Goal: Transaction & Acquisition: Purchase product/service

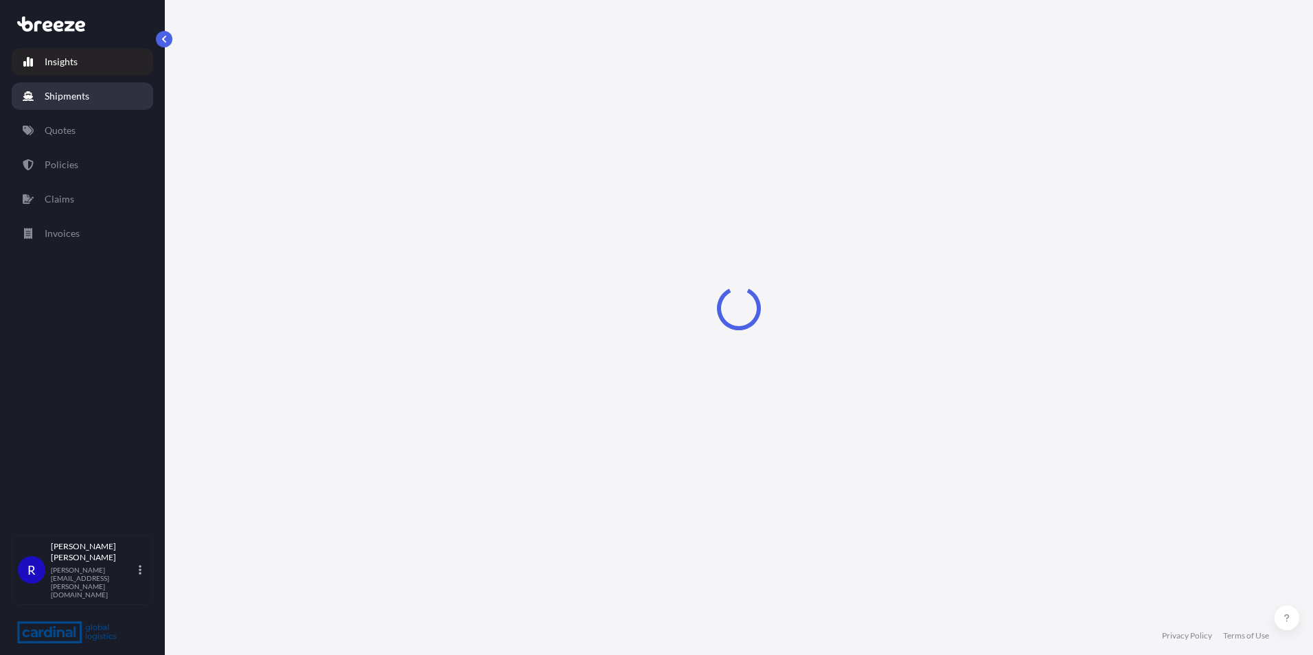
select select "2025"
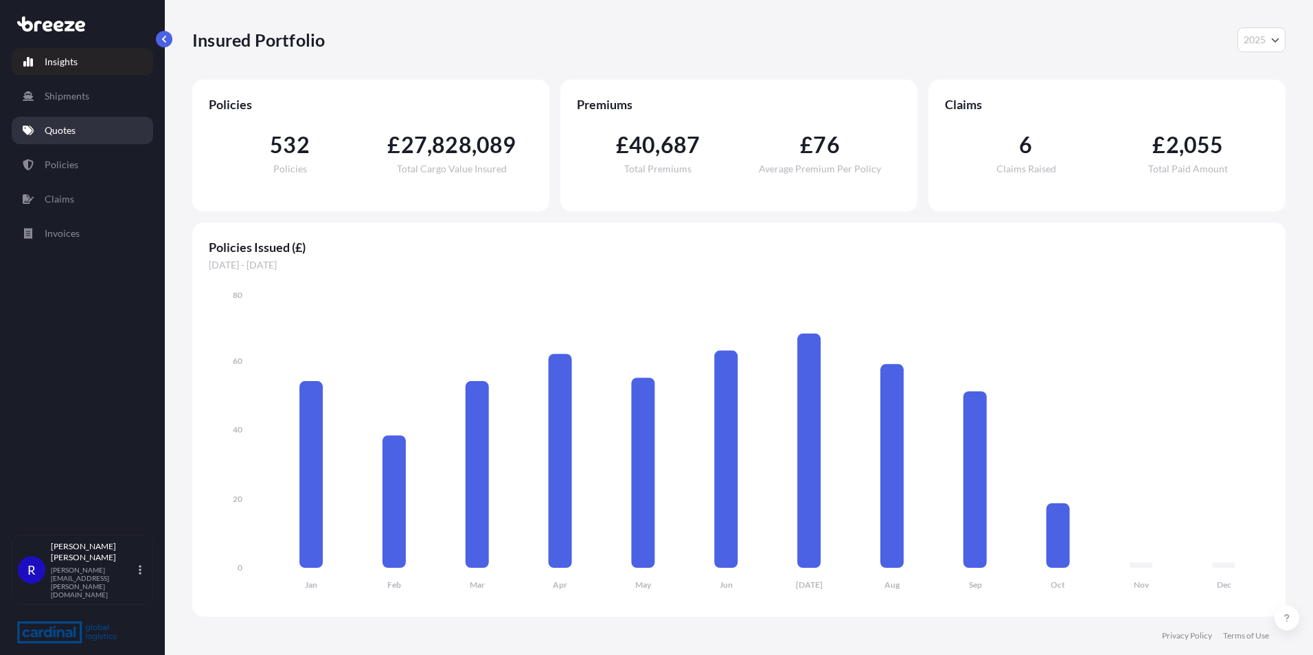
click at [67, 137] on link "Quotes" at bounding box center [82, 130] width 141 height 27
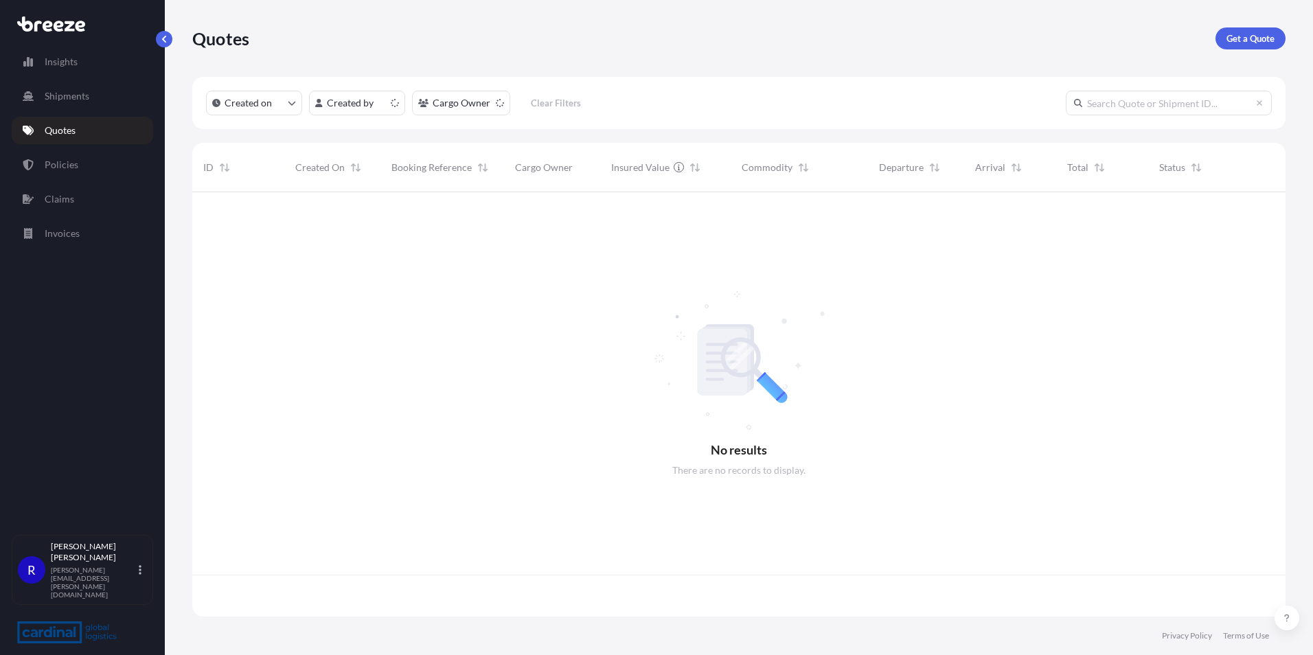
scroll to position [422, 1083]
click at [1253, 36] on p "Get a Quote" at bounding box center [1251, 39] width 48 height 14
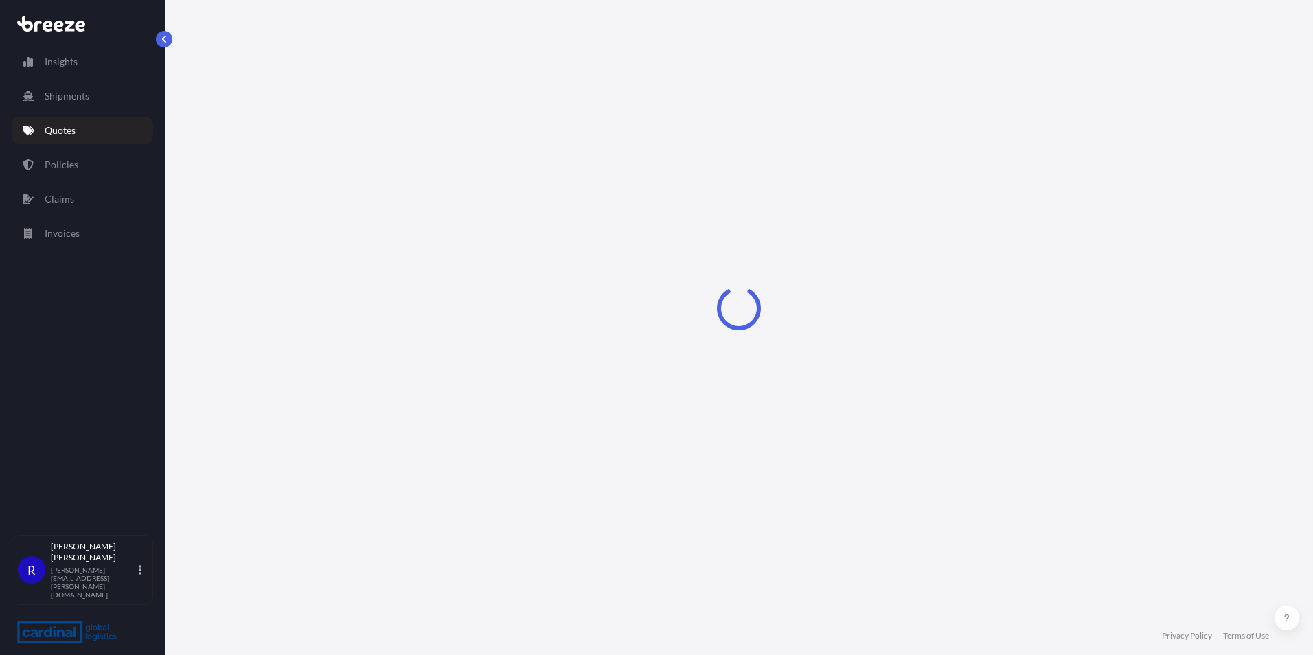
select select "Sea"
select select "1"
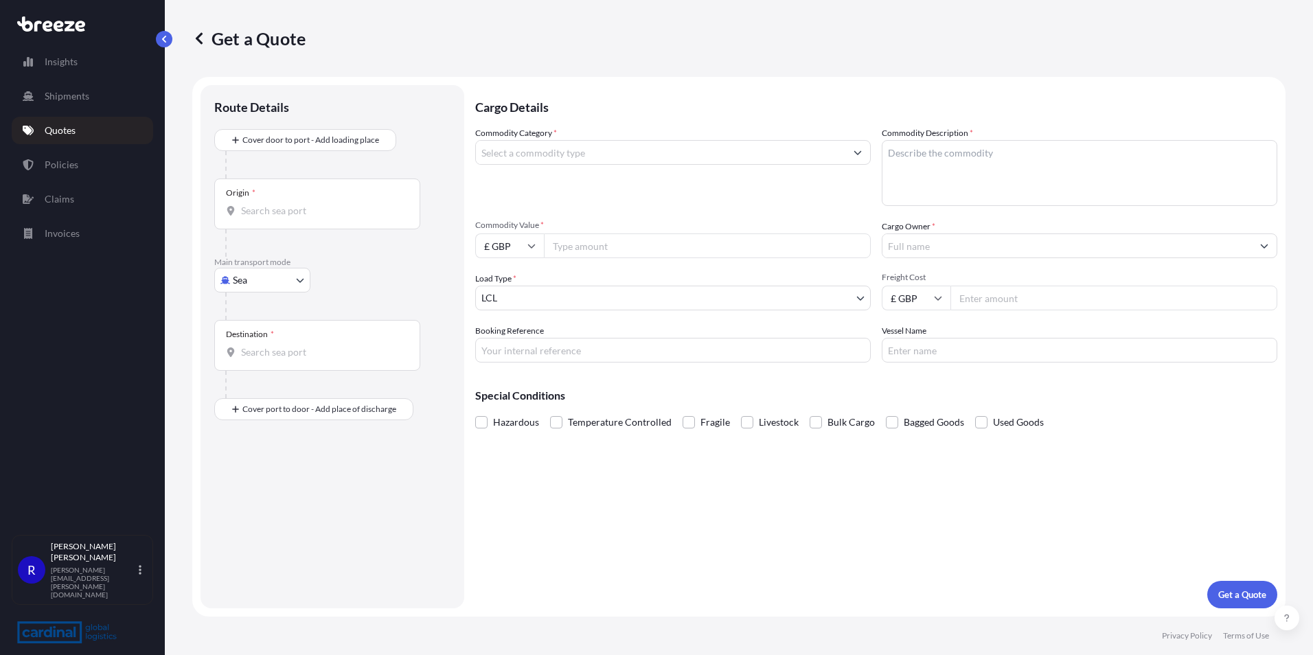
click at [931, 168] on textarea "Commodity Description *" at bounding box center [1080, 173] width 396 height 66
click at [265, 275] on body "Insights Shipments Quotes Policies Claims Invoices R [PERSON_NAME] [PERSON_NAME…" at bounding box center [656, 327] width 1313 height 655
click at [264, 358] on div "Road" at bounding box center [262, 365] width 85 height 25
select select "Road"
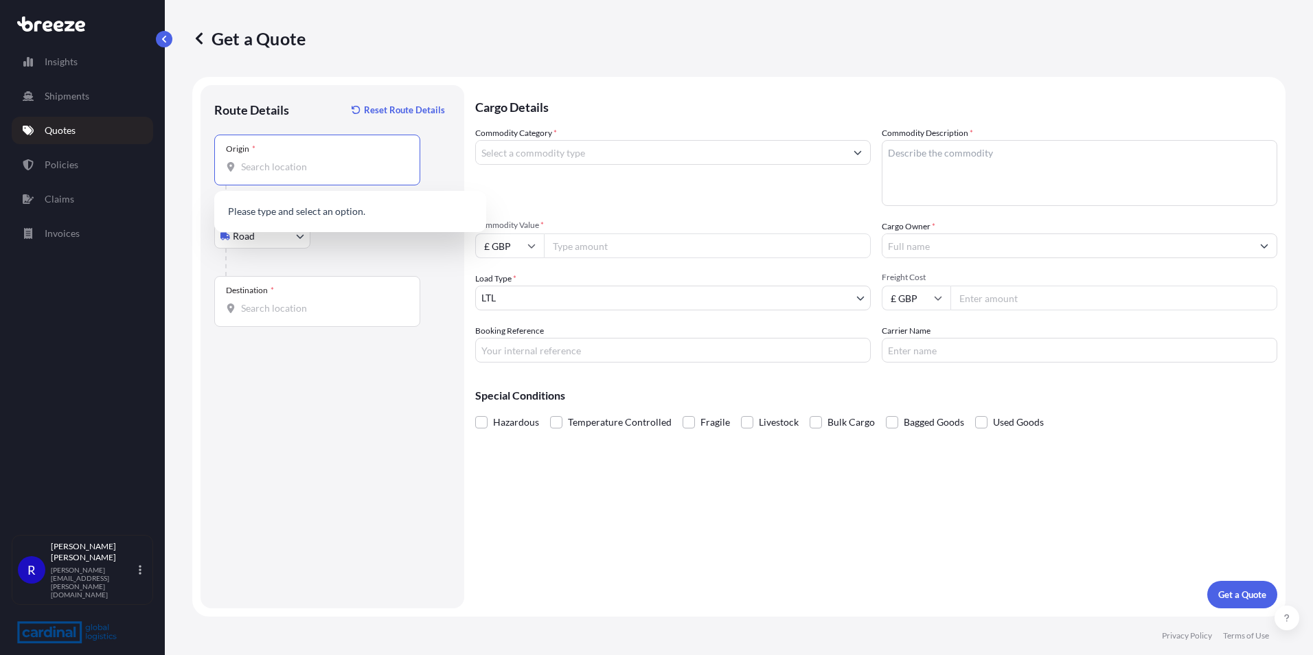
click at [296, 172] on input "Origin *" at bounding box center [322, 167] width 162 height 14
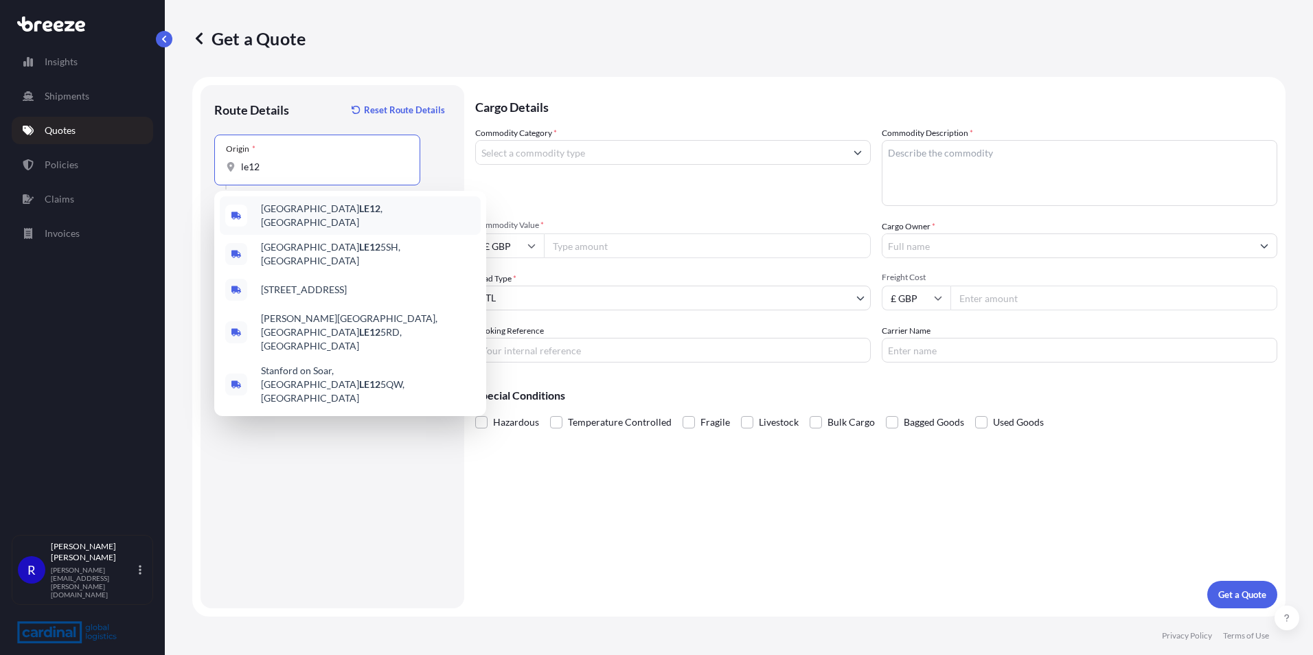
click at [317, 208] on span "Loughborough LE12 , [GEOGRAPHIC_DATA]" at bounding box center [368, 215] width 214 height 27
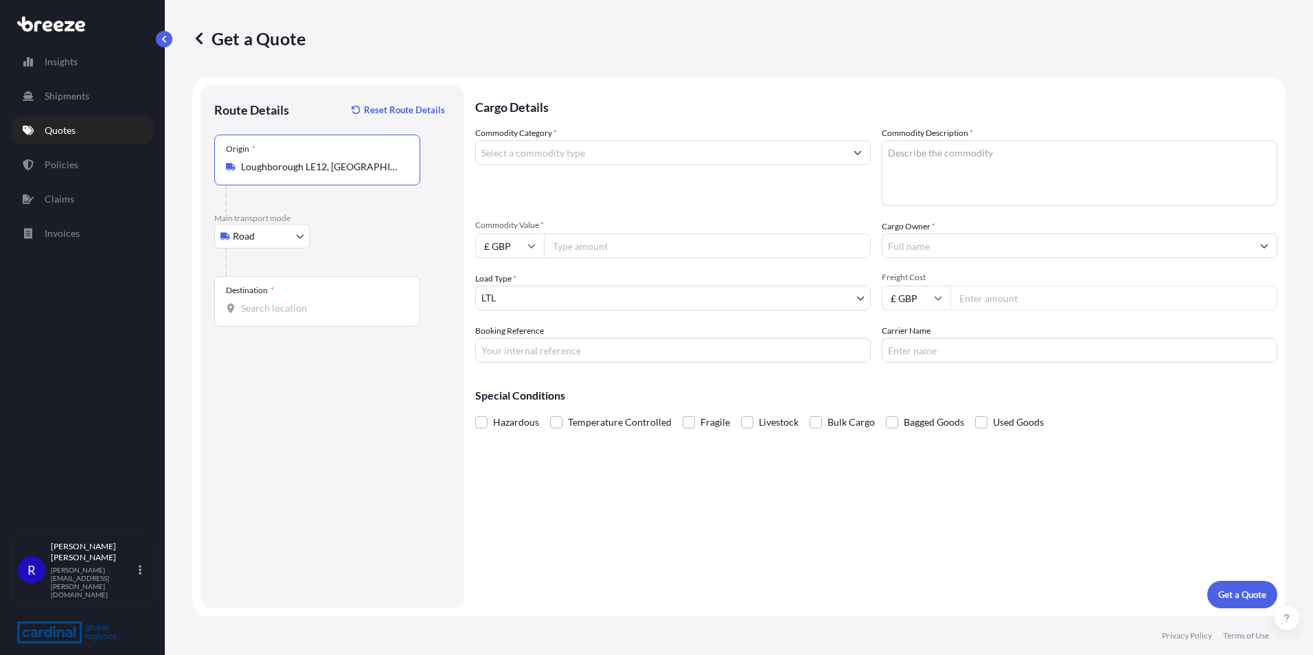
type input "Loughborough LE12, [GEOGRAPHIC_DATA]"
click at [290, 305] on input "Destination *" at bounding box center [322, 308] width 162 height 14
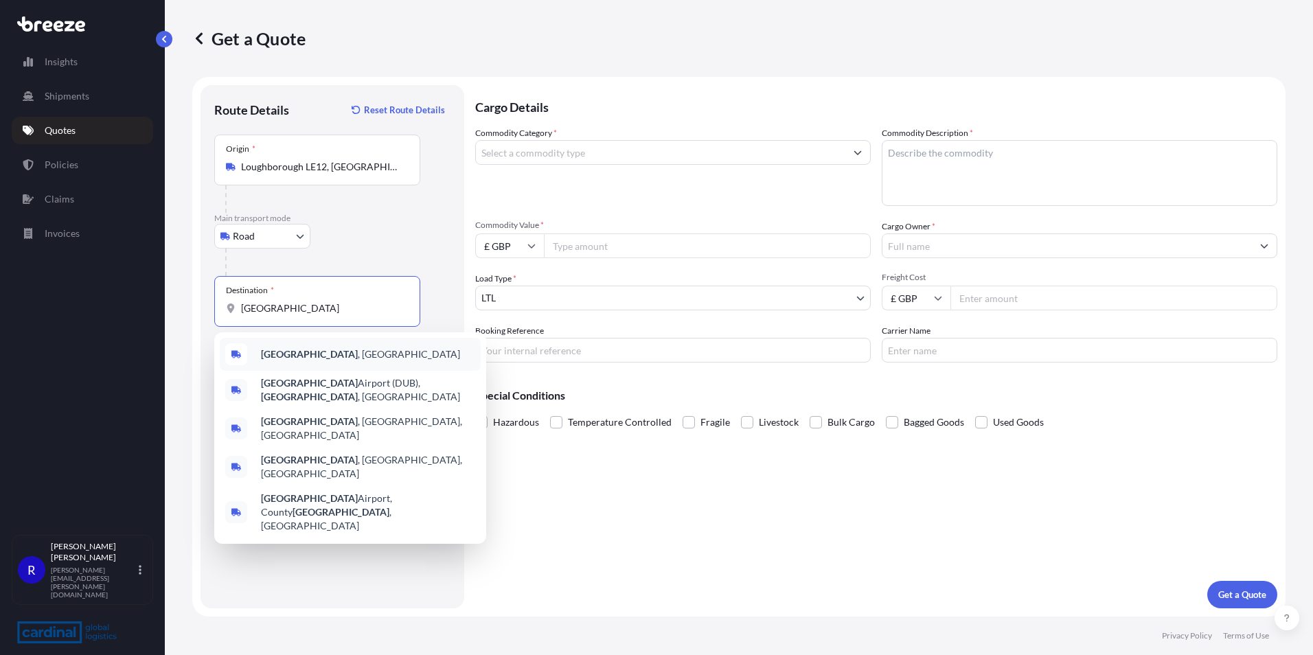
click at [318, 358] on span "[GEOGRAPHIC_DATA] , [GEOGRAPHIC_DATA]" at bounding box center [360, 354] width 199 height 14
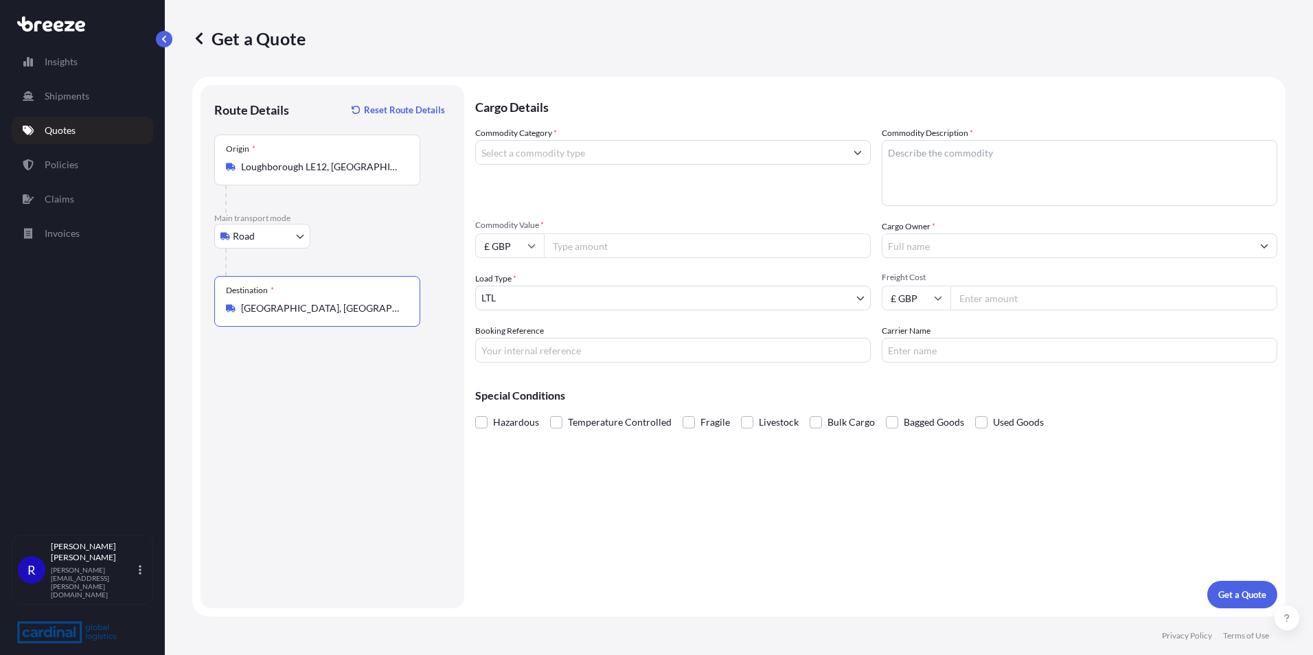
type input "[GEOGRAPHIC_DATA], [GEOGRAPHIC_DATA]"
click at [565, 292] on body "5 options available. 0 options available. 5 options available. Insights Shipmen…" at bounding box center [656, 327] width 1313 height 655
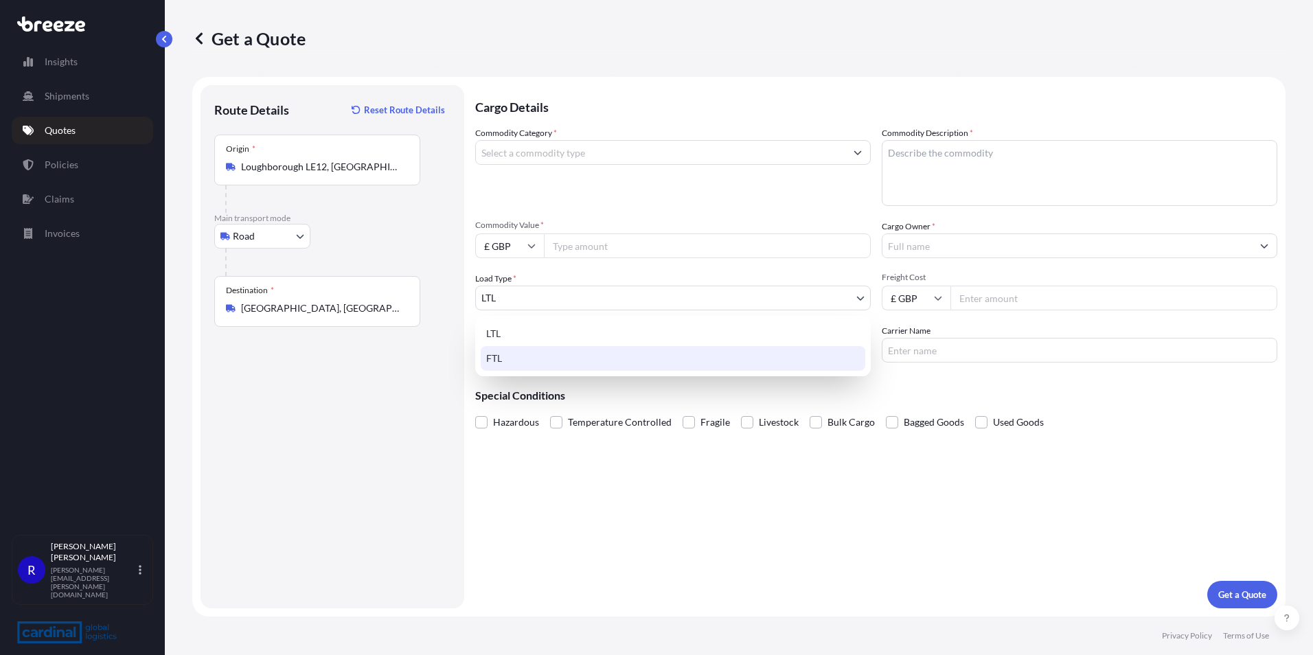
click at [510, 359] on div "FTL" at bounding box center [673, 358] width 385 height 25
select select "2"
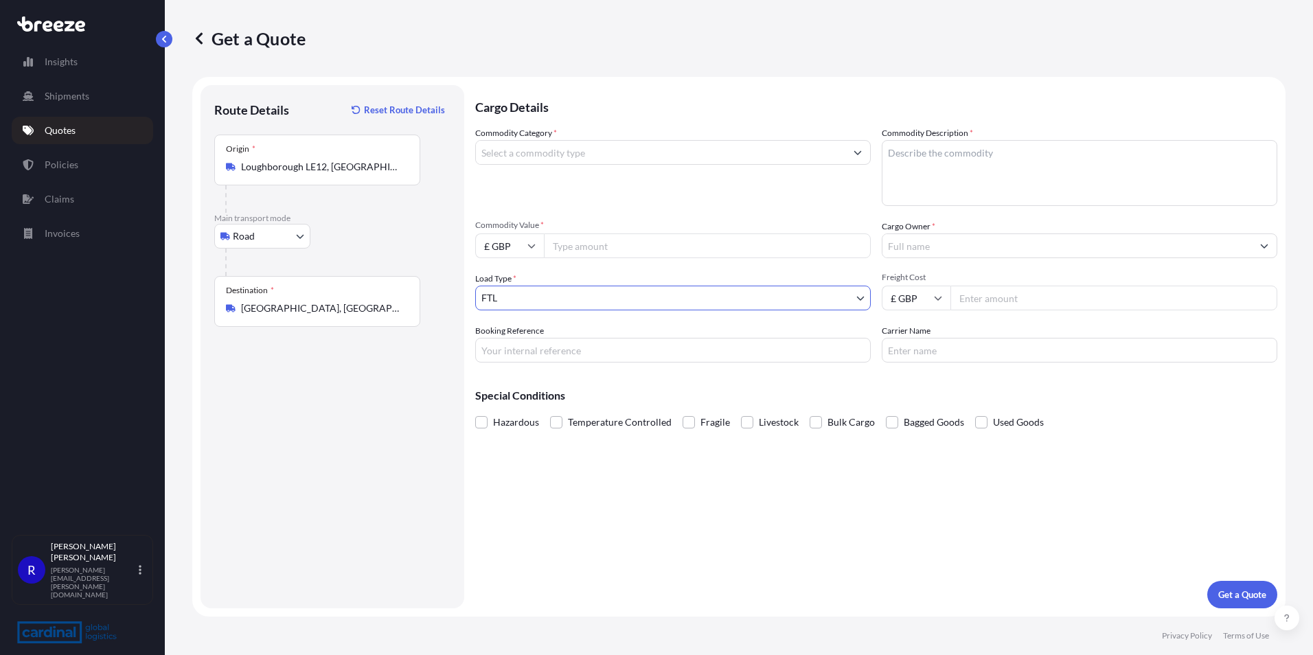
click at [593, 250] on input "Commodity Value *" at bounding box center [707, 245] width 327 height 25
click at [540, 358] on input "Booking Reference" at bounding box center [673, 350] width 396 height 25
type input "8PER5090025"
click at [995, 295] on input "Freight Cost" at bounding box center [1113, 298] width 327 height 25
type input "3090"
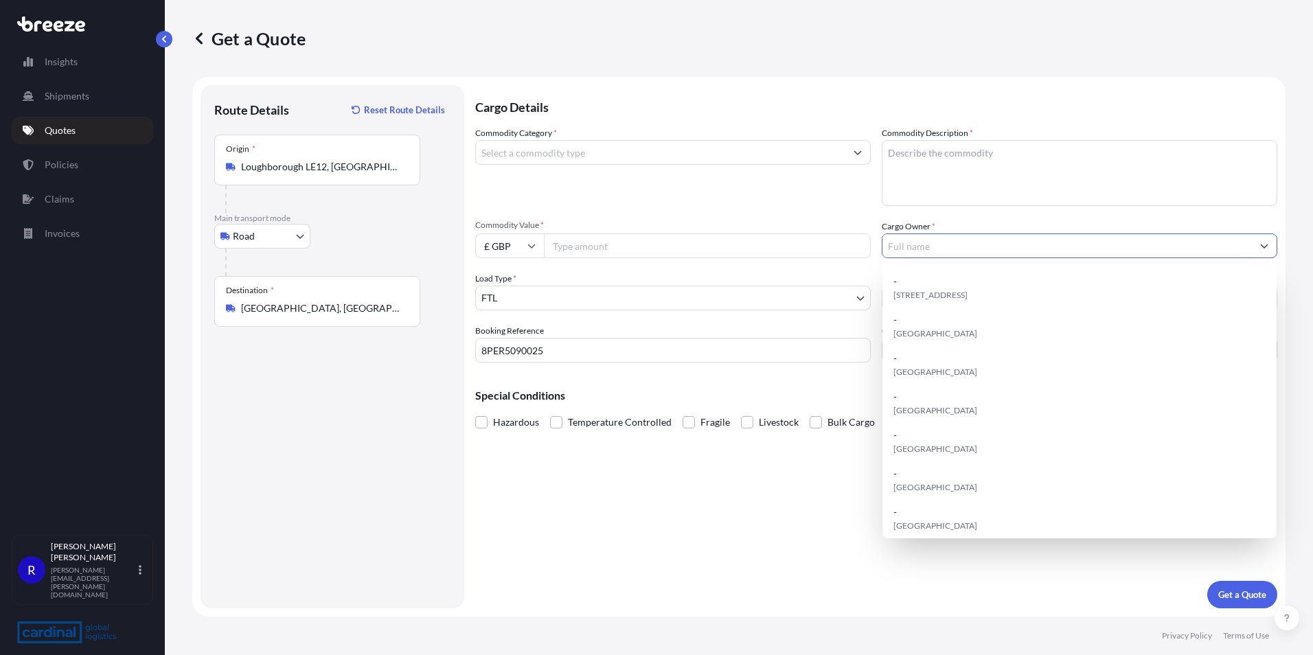
click at [924, 242] on input "Cargo Owner *" at bounding box center [1066, 245] width 369 height 25
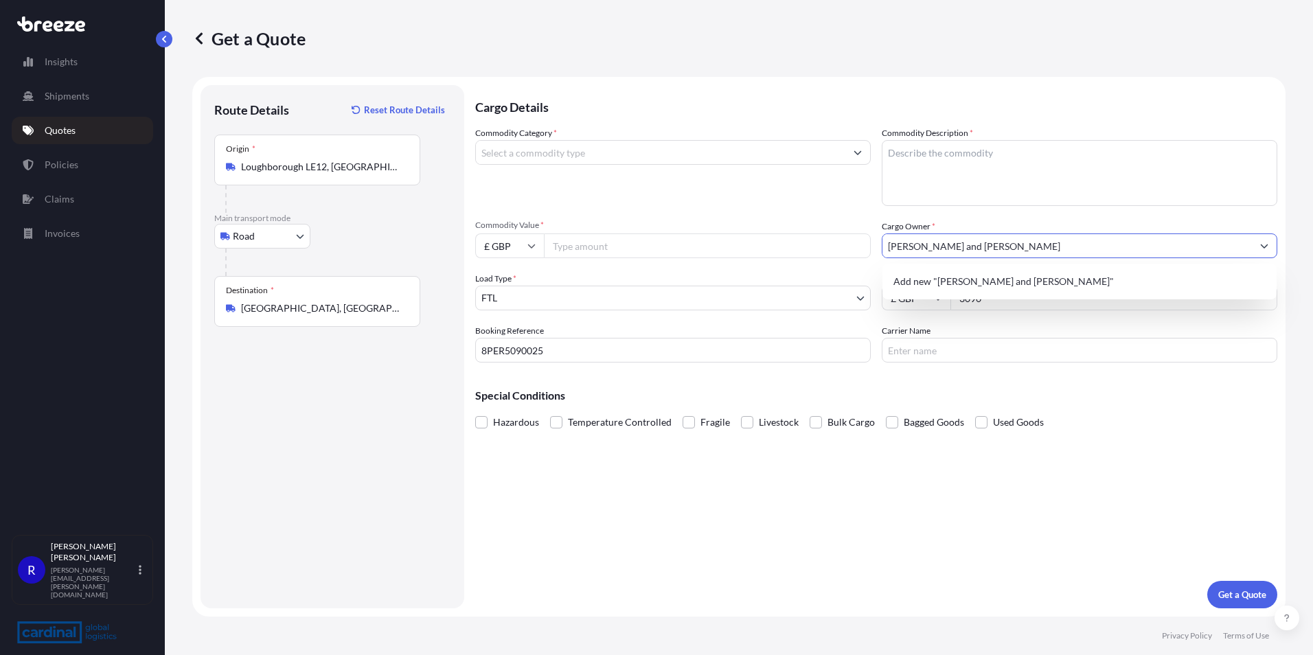
type input "[PERSON_NAME] and [PERSON_NAME]"
click at [1026, 173] on textarea "Commodity Description *" at bounding box center [1080, 173] width 396 height 66
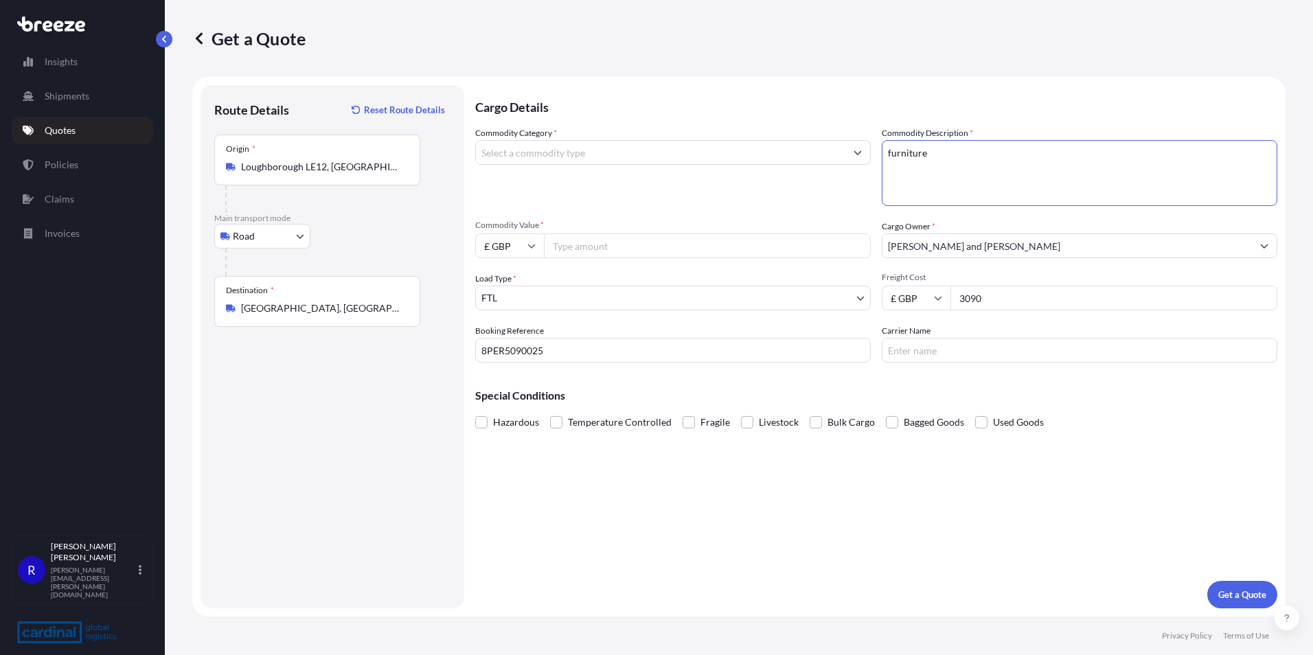
type textarea "furniture"
click at [510, 166] on div "Commodity Category *" at bounding box center [673, 166] width 396 height 80
click at [516, 163] on input "Commodity Category *" at bounding box center [660, 152] width 369 height 25
type input "Furniture (New)"
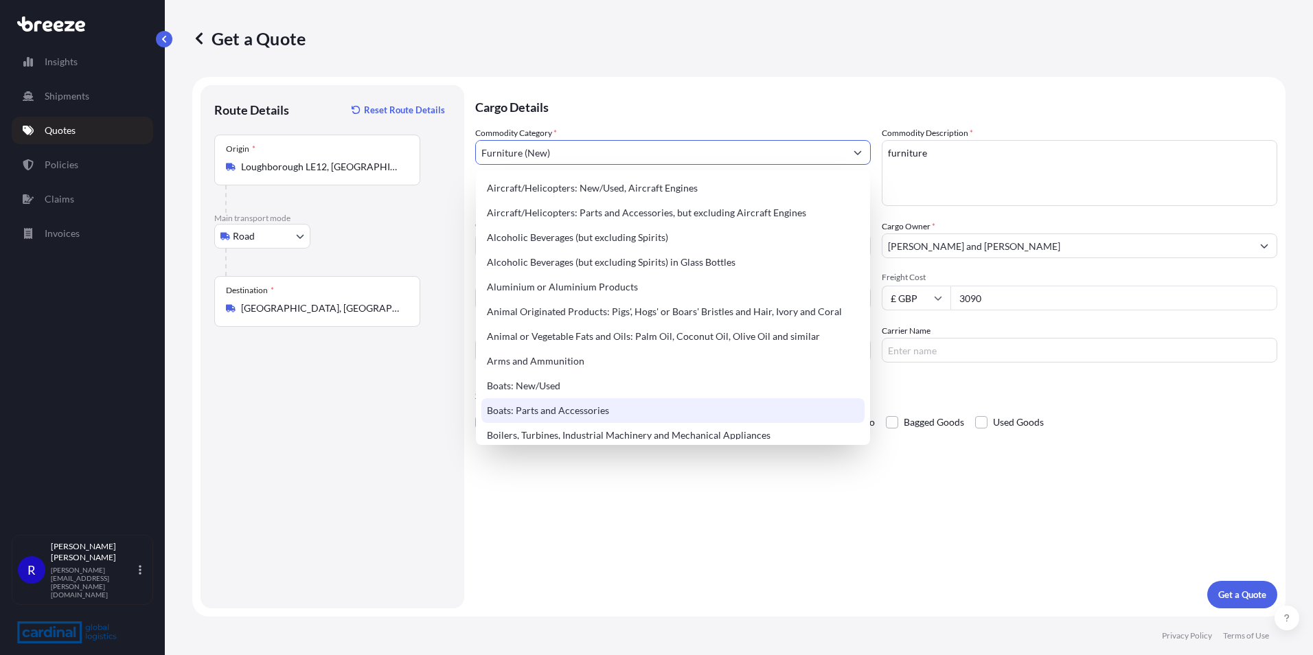
click at [707, 552] on div "Cargo Details Commodity Category * Furniture (New) Commodity Description * furn…" at bounding box center [876, 346] width 802 height 523
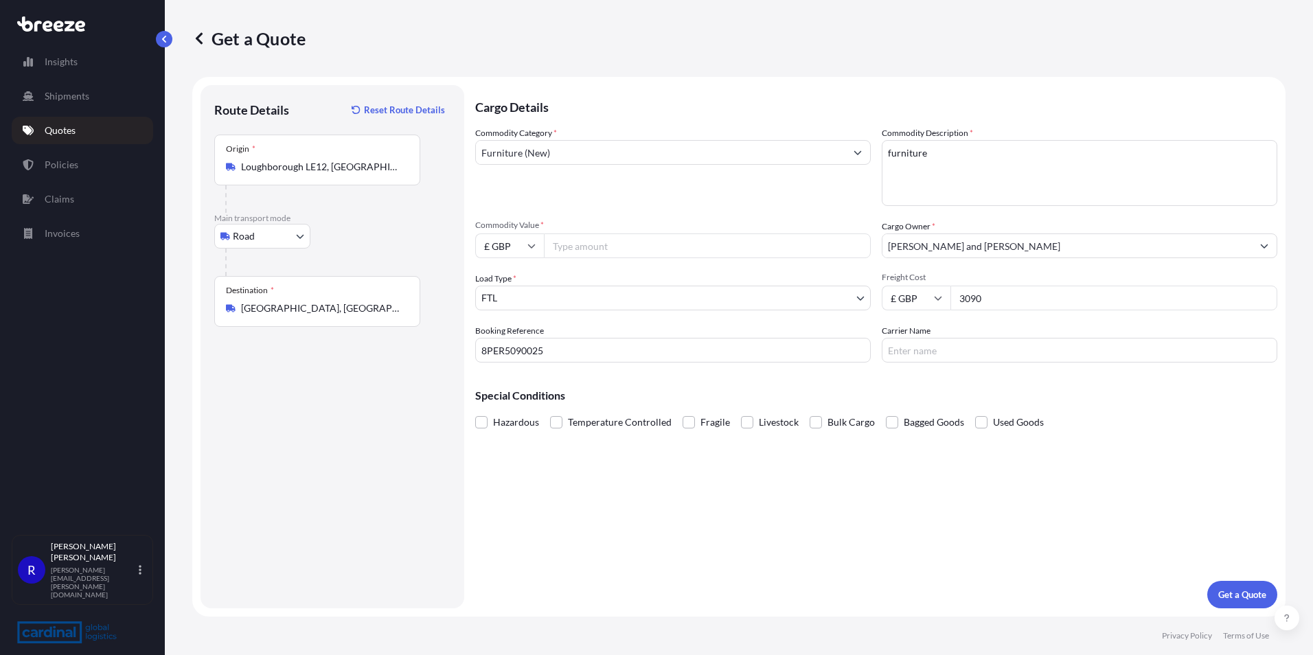
click at [586, 245] on input "Commodity Value *" at bounding box center [707, 245] width 327 height 25
type input "47727.50"
click at [1244, 590] on p "Get a Quote" at bounding box center [1242, 595] width 48 height 14
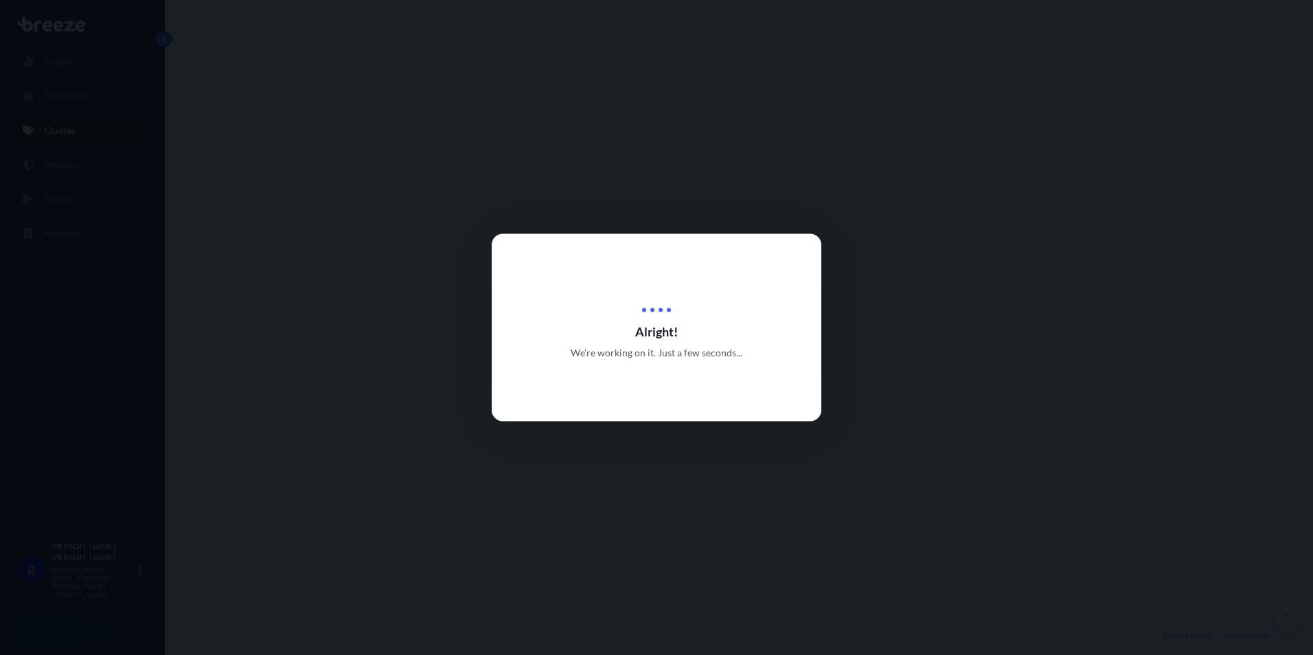
select select "Road"
select select "2"
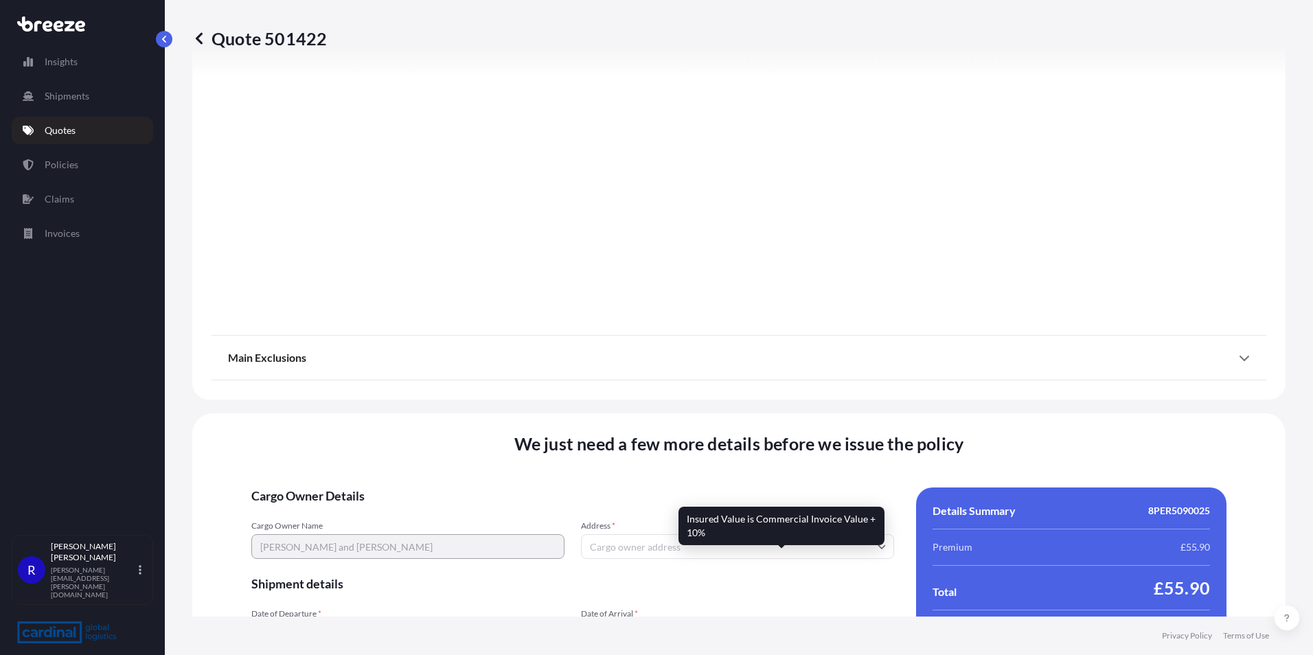
scroll to position [1525, 0]
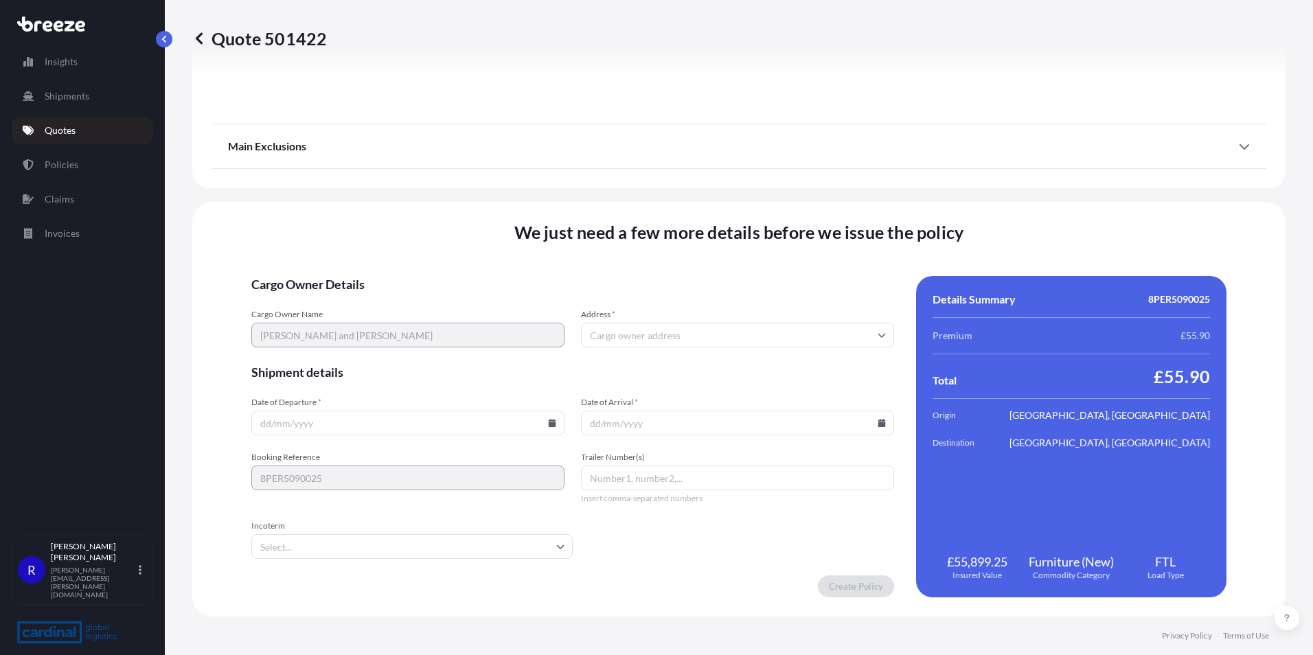
click at [624, 317] on span "Address *" at bounding box center [737, 314] width 313 height 11
click at [624, 323] on input "Address *" at bounding box center [737, 335] width 313 height 25
click at [630, 340] on input "Address *" at bounding box center [737, 335] width 313 height 25
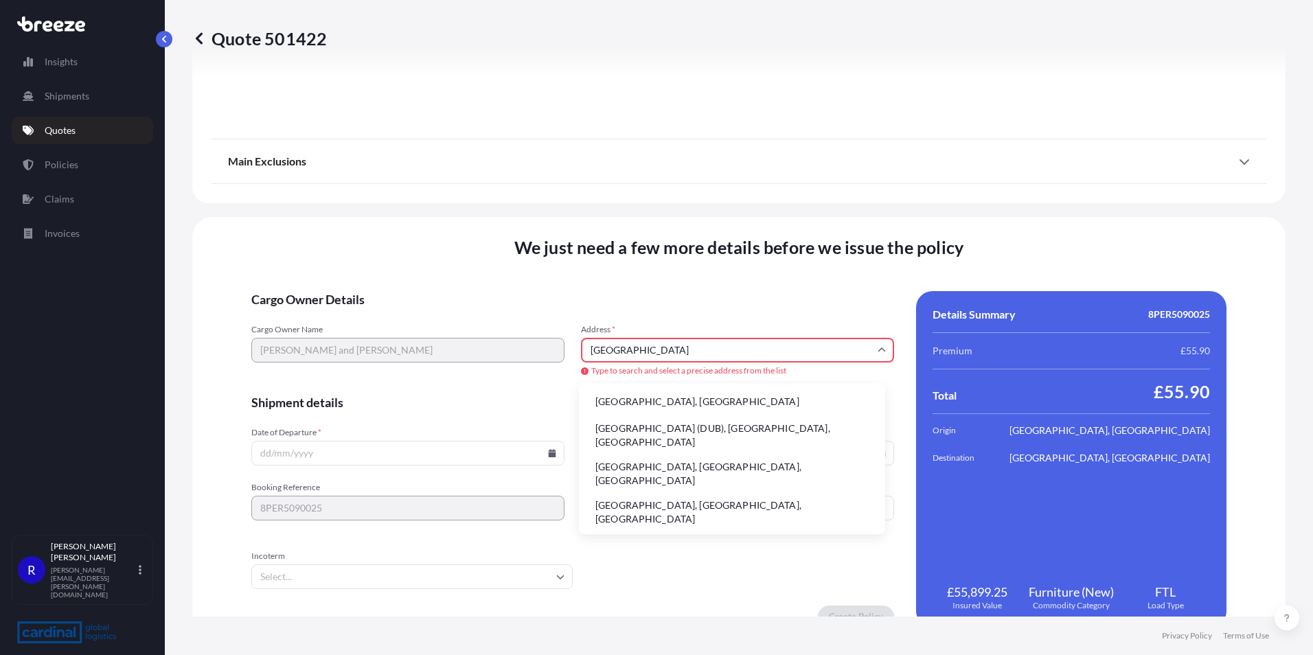
click at [646, 401] on li "[GEOGRAPHIC_DATA], [GEOGRAPHIC_DATA]" at bounding box center [731, 402] width 295 height 26
type input "[GEOGRAPHIC_DATA], [GEOGRAPHIC_DATA]"
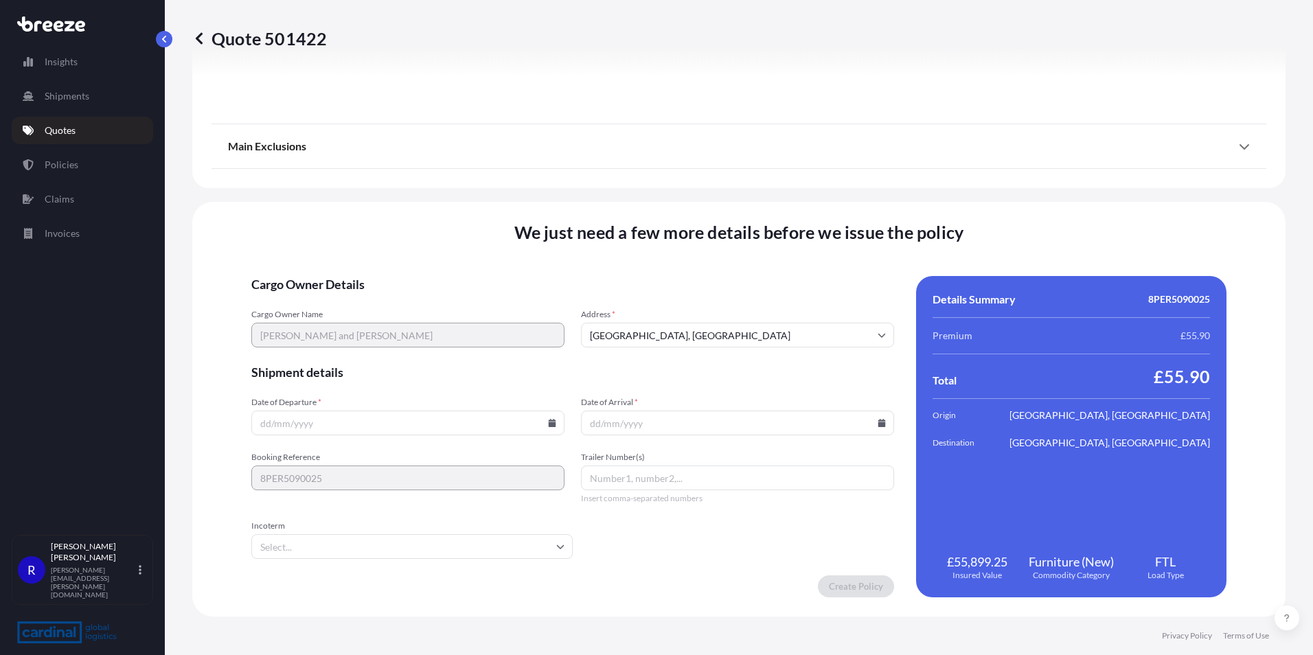
click at [362, 433] on input "Date of Departure *" at bounding box center [407, 423] width 313 height 25
click at [552, 422] on icon at bounding box center [552, 423] width 8 height 8
click at [380, 295] on button "15" at bounding box center [377, 301] width 22 height 22
type input "[DATE]"
click at [878, 420] on icon at bounding box center [882, 423] width 8 height 8
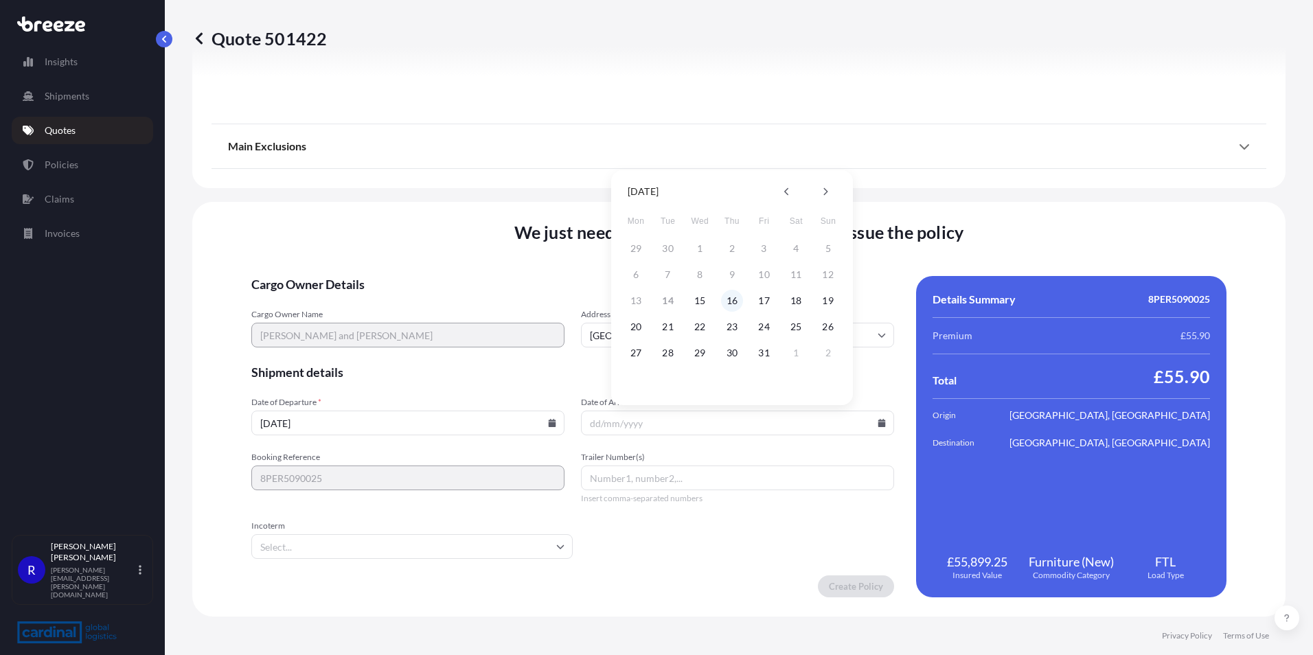
click at [734, 304] on button "16" at bounding box center [732, 301] width 22 height 22
type input "[DATE]"
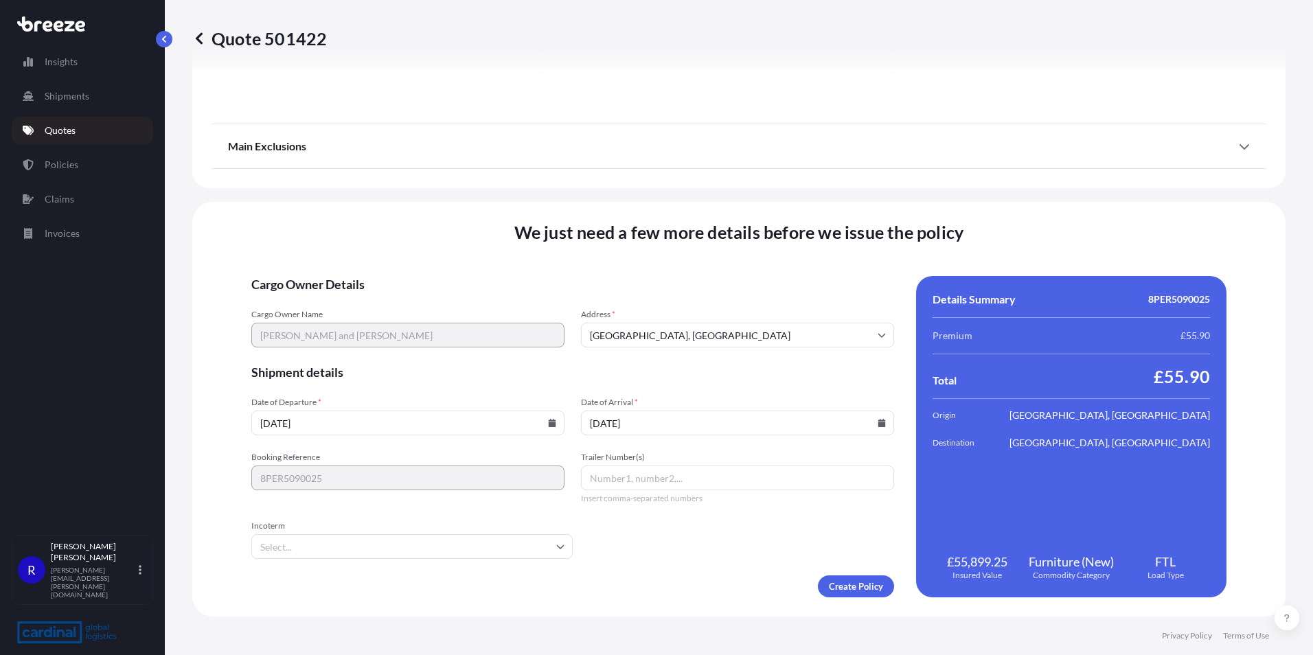
click at [421, 544] on input "Incoterm" at bounding box center [411, 546] width 321 height 25
type input "dd"
click at [330, 589] on li "DDP" at bounding box center [414, 583] width 304 height 26
